Goal: Navigation & Orientation: Find specific page/section

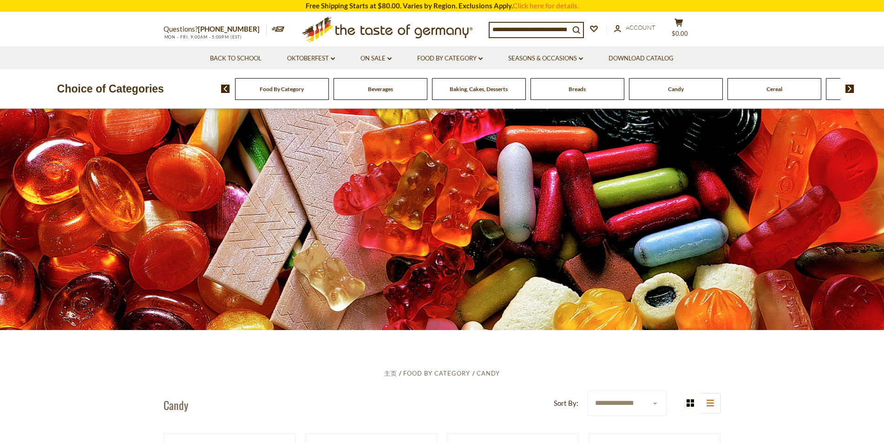
click at [299, 92] on span "Food By Category" at bounding box center [282, 88] width 44 height 7
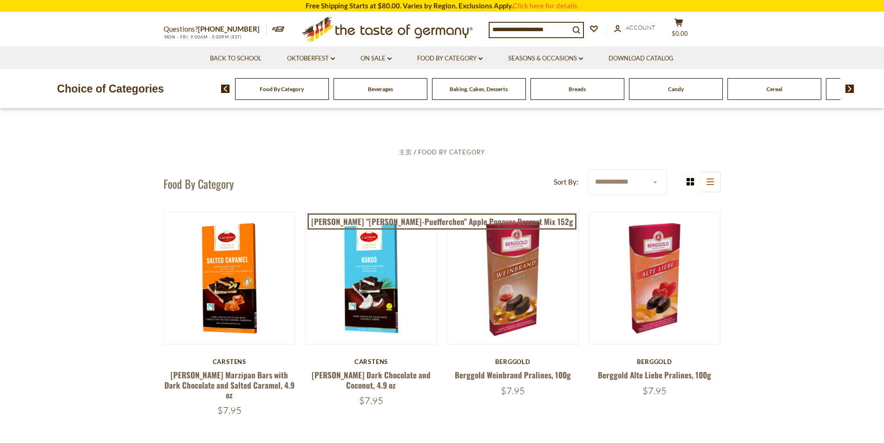
click at [848, 88] on img at bounding box center [849, 89] width 9 height 8
click at [206, 92] on div "Candy" at bounding box center [159, 89] width 94 height 22
click at [206, 95] on div "Candy" at bounding box center [159, 89] width 94 height 22
click at [518, 28] on input at bounding box center [530, 29] width 80 height 13
click at [545, 30] on input at bounding box center [530, 29] width 80 height 13
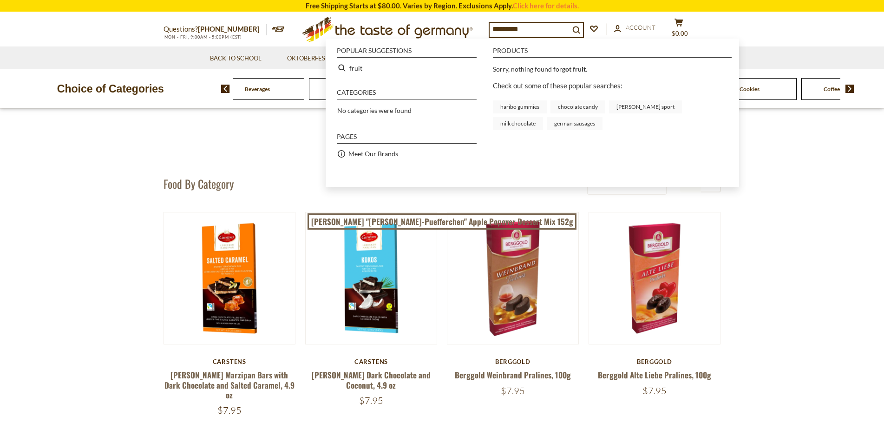
type input "*********"
